Goal: Information Seeking & Learning: Learn about a topic

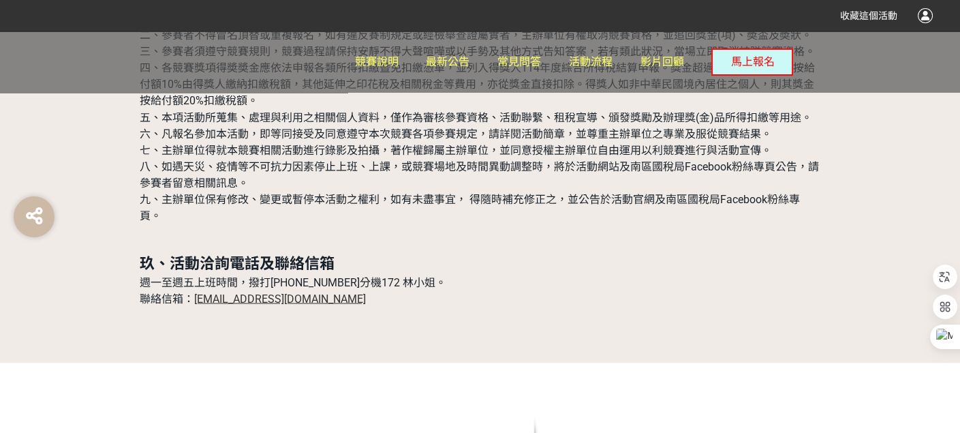
scroll to position [4225, 0]
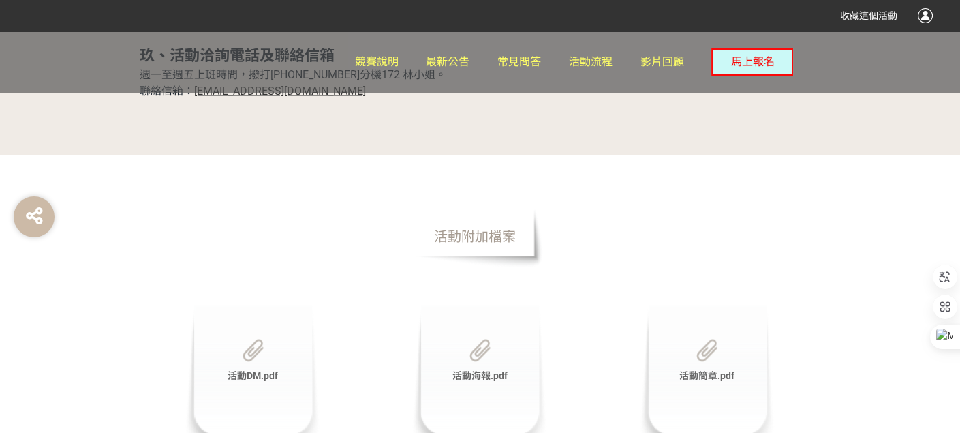
scroll to position [4361, 0]
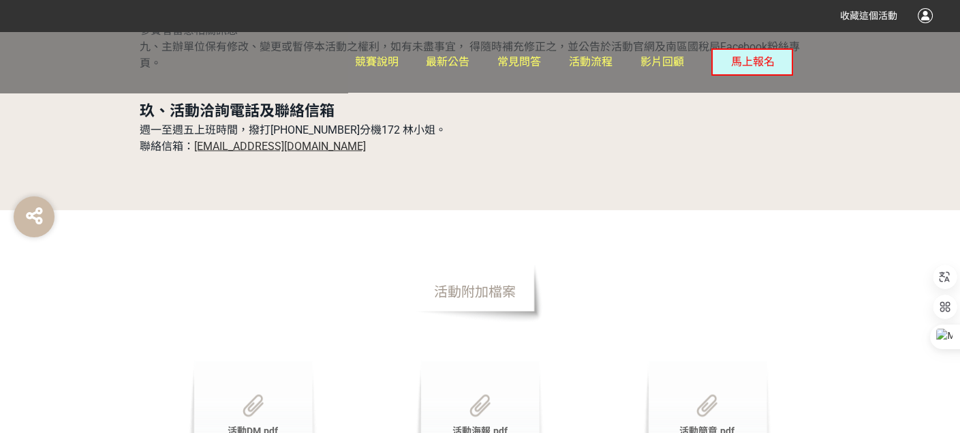
drag, startPoint x: 479, startPoint y: 239, endPoint x: 486, endPoint y: 183, distance: 57.0
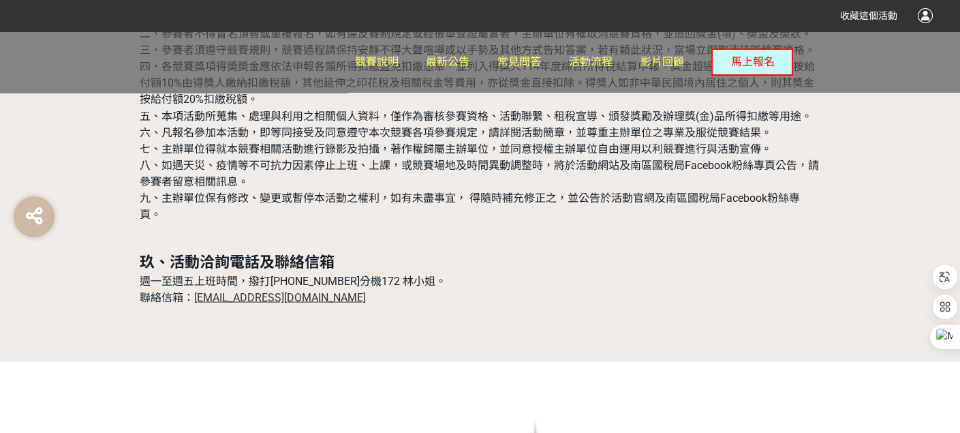
scroll to position [4293, 0]
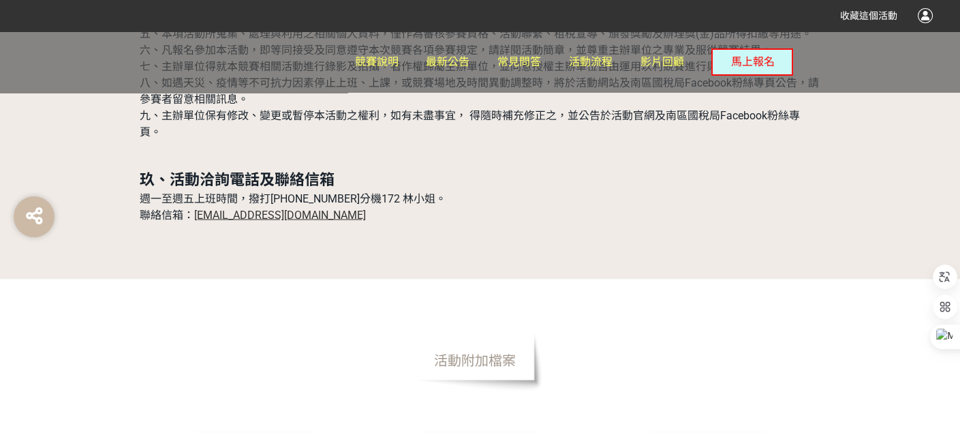
drag, startPoint x: 508, startPoint y: 292, endPoint x: 468, endPoint y: 243, distance: 62.9
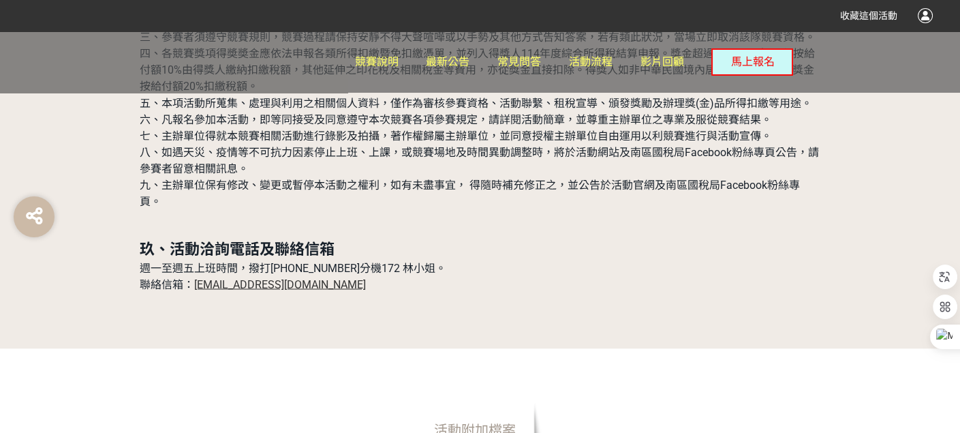
scroll to position [4225, 0]
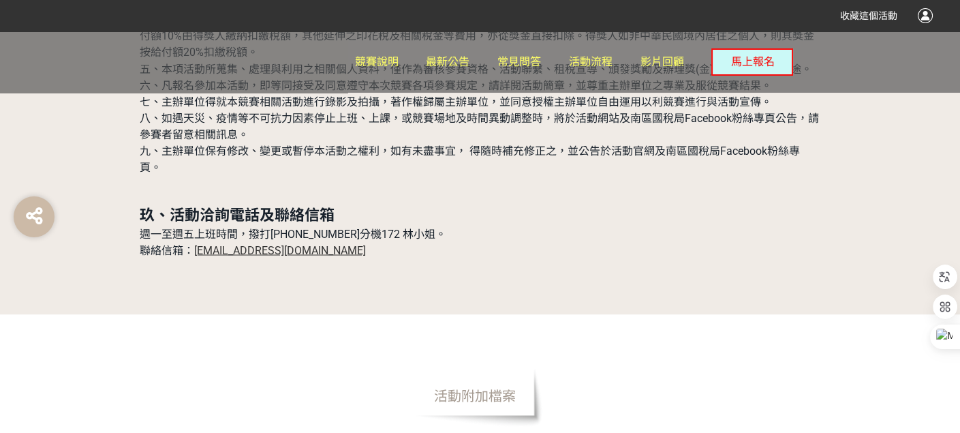
scroll to position [4248, 0]
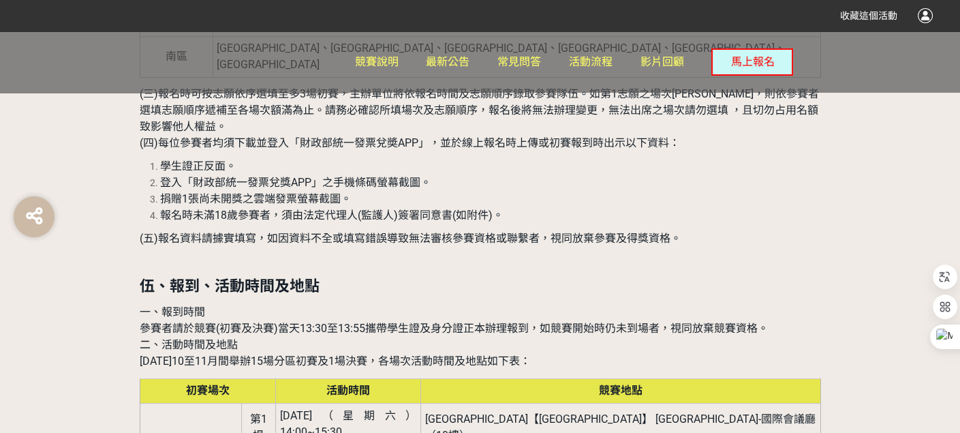
scroll to position [1431, 0]
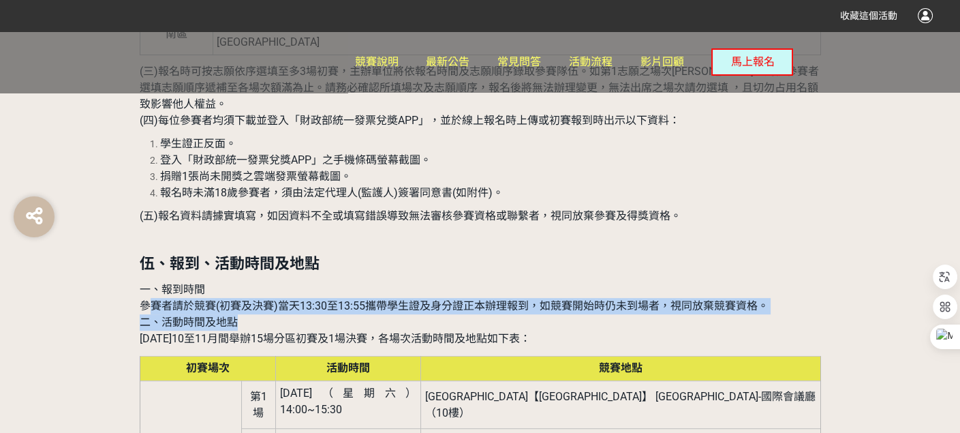
drag, startPoint x: 147, startPoint y: 206, endPoint x: 656, endPoint y: 219, distance: 508.5
click at [656, 281] on p "一、報到時間 參賽者請於競賽(初賽及決賽)當天13:30至13:55攜帶學生證及身分證正本辦理報到，如競賽開始時仍未到場者，視同放棄競賽資格。 二、活動時間及…" at bounding box center [480, 313] width 681 height 65
click at [270, 281] on p "一、報到時間 參賽者請於競賽(初賽及決賽)當天13:30至13:55攜帶學生證及身分證正本辦理報到，如競賽開始時仍未到場者，視同放棄競賽資格。 二、活動時間及…" at bounding box center [480, 313] width 681 height 65
click at [322, 281] on p "一、報到時間 參賽者請於競賽(初賽及決賽)當天13:30至13:55攜帶學生證及身分證正本辦理報到，如競賽開始時仍未到場者，視同放棄競賽資格。 二、活動時間及…" at bounding box center [480, 313] width 681 height 65
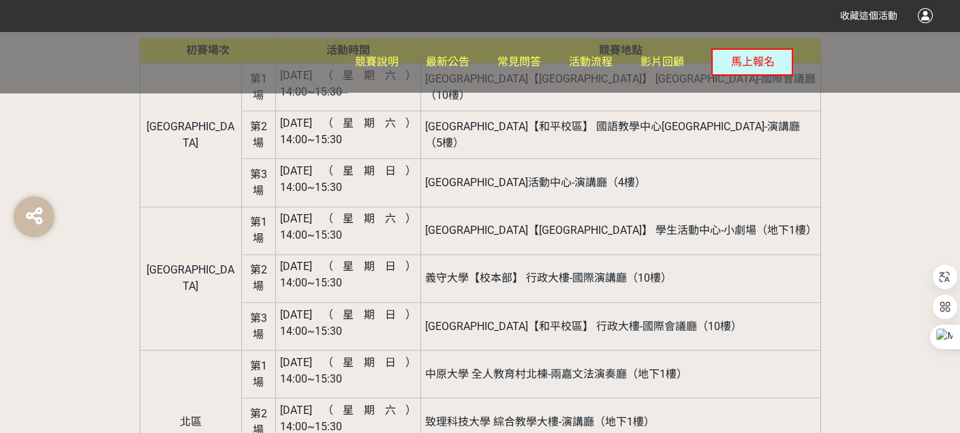
scroll to position [1772, 0]
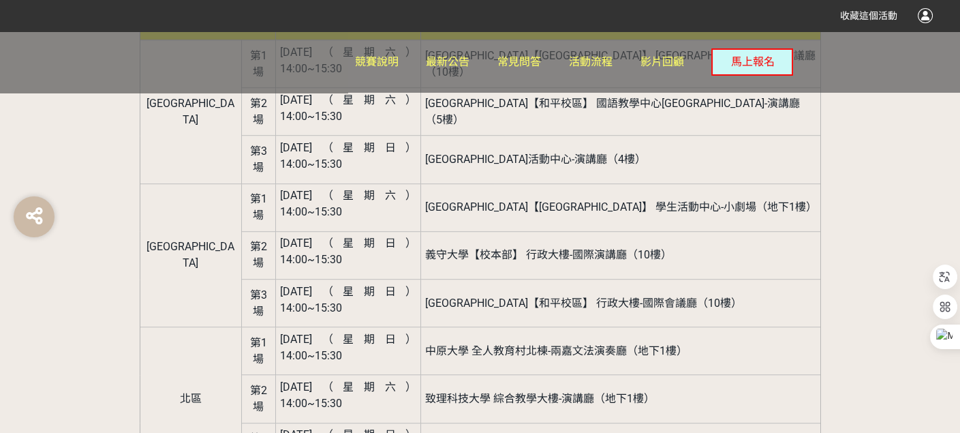
drag, startPoint x: 262, startPoint y: 234, endPoint x: 321, endPoint y: 238, distance: 59.4
drag, startPoint x: 257, startPoint y: 232, endPoint x: 307, endPoint y: 236, distance: 50.5
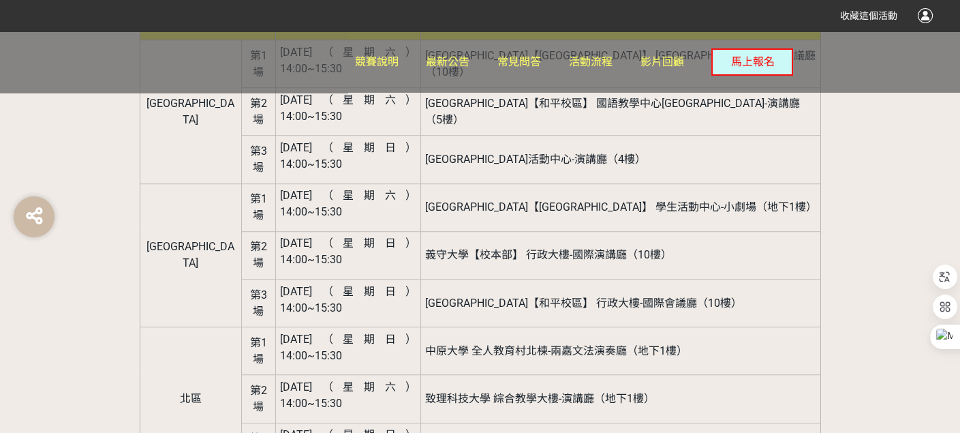
drag, startPoint x: 261, startPoint y: 234, endPoint x: 305, endPoint y: 237, distance: 44.4
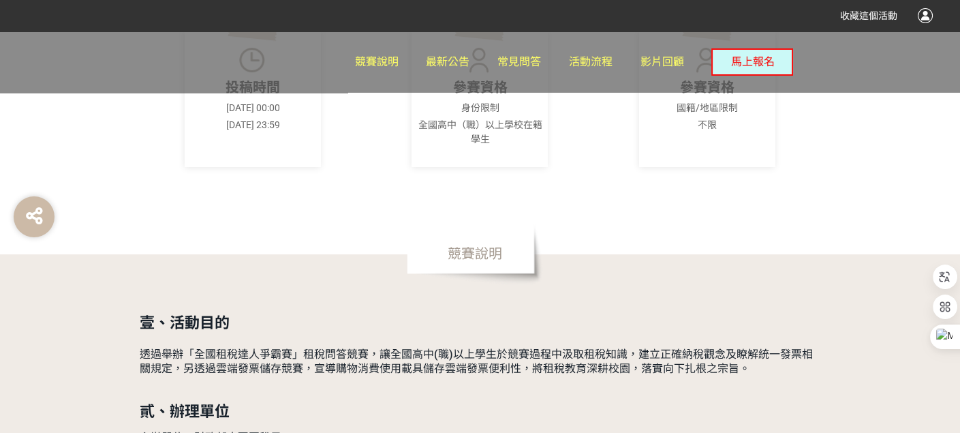
scroll to position [477, 0]
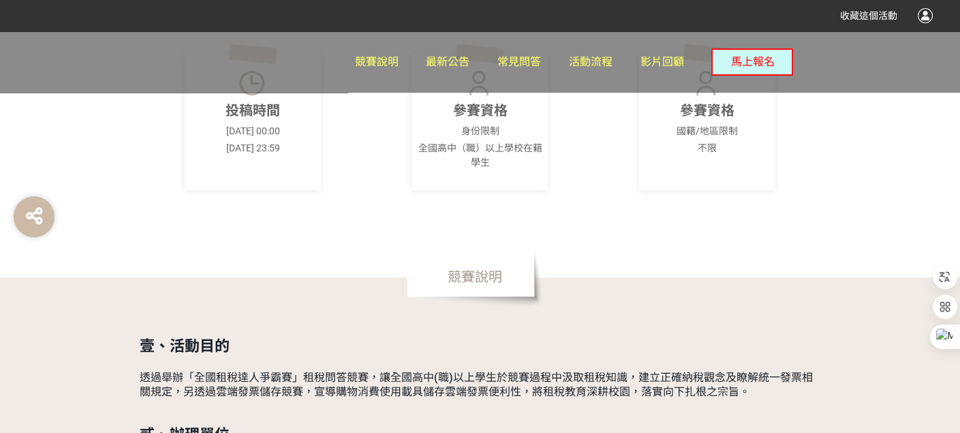
drag, startPoint x: 244, startPoint y: 149, endPoint x: 286, endPoint y: 157, distance: 42.4
click at [286, 157] on div "投稿時間 [DATE] 00:00 [DATE] 23:59" at bounding box center [253, 122] width 136 height 136
drag, startPoint x: 316, startPoint y: 307, endPoint x: 317, endPoint y: 271, distance: 36.1
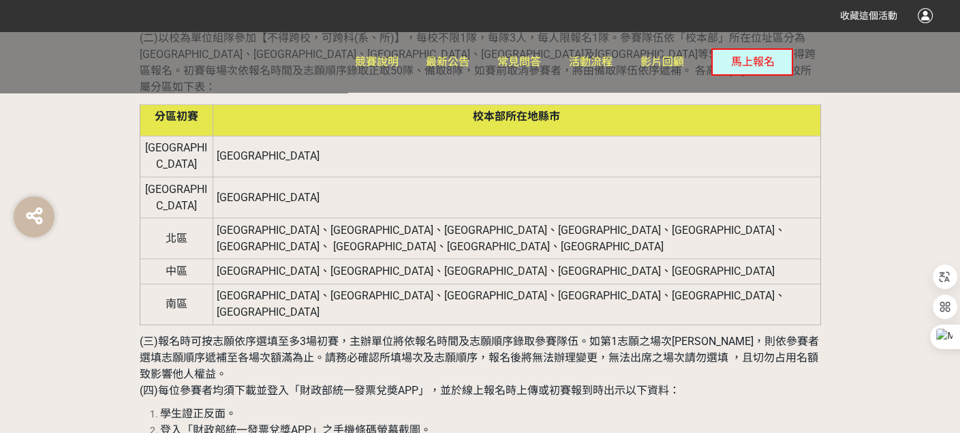
scroll to position [954, 0]
